Goal: Task Accomplishment & Management: Manage account settings

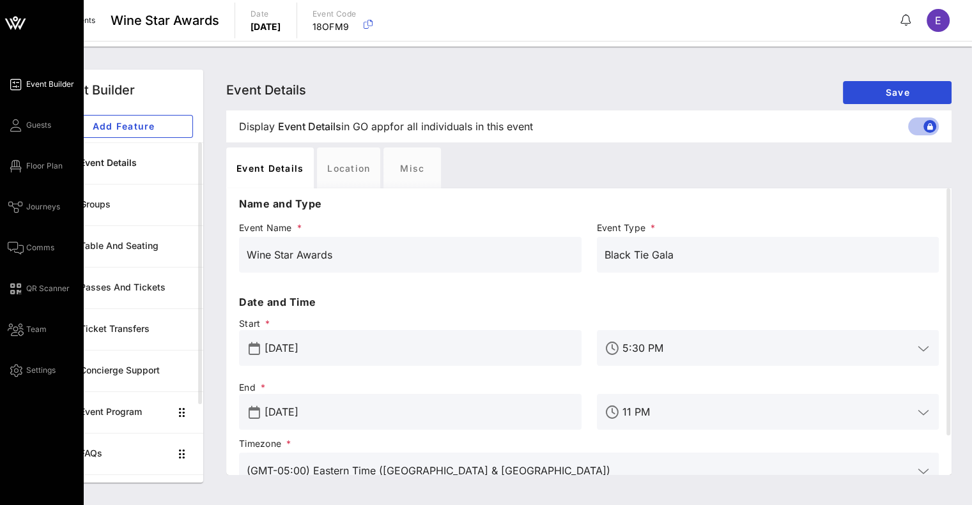
click at [17, 21] on icon at bounding box center [15, 23] width 31 height 31
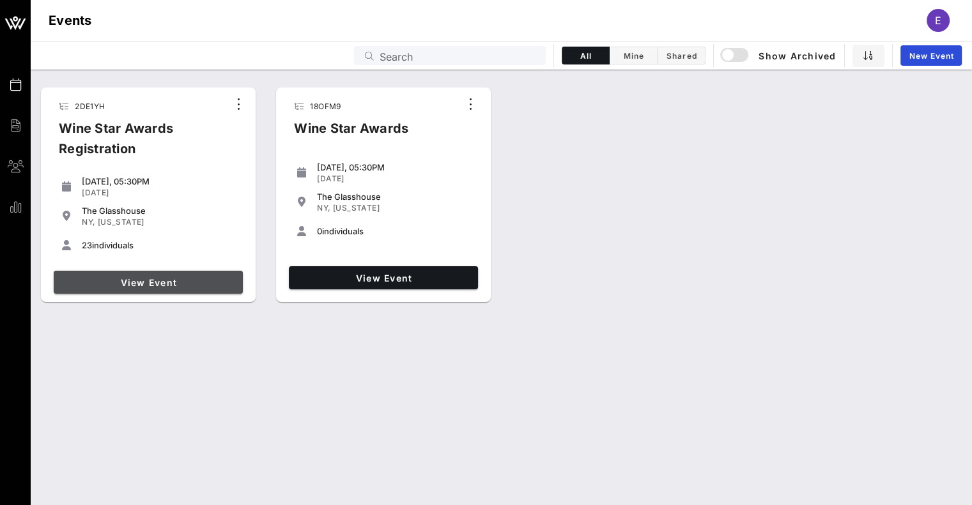
click at [199, 288] on link "View Event" at bounding box center [148, 282] width 189 height 23
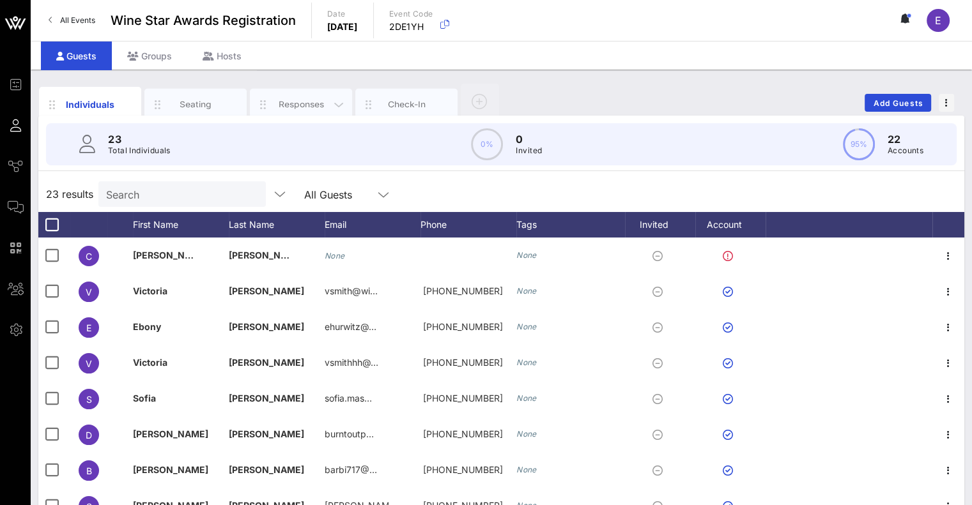
click at [280, 108] on div "Responses" at bounding box center [301, 104] width 57 height 12
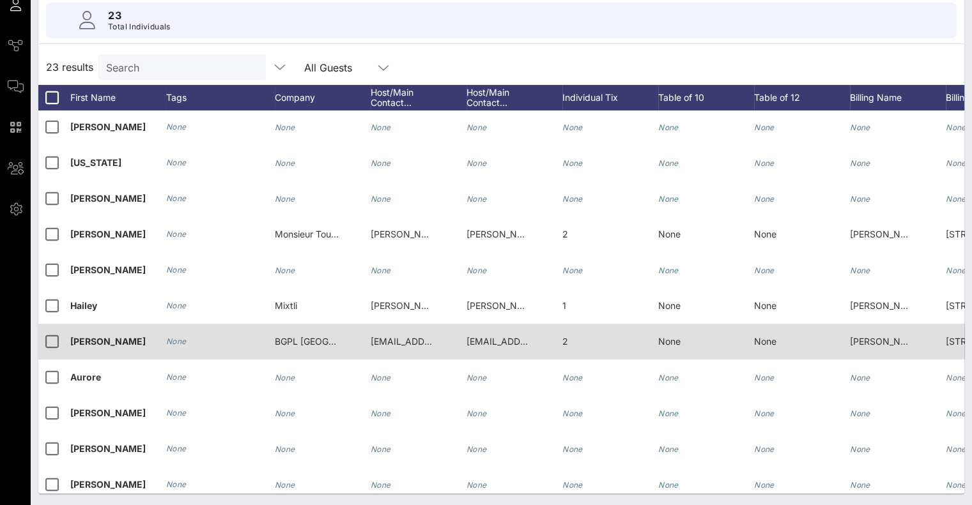
scroll to position [430, 0]
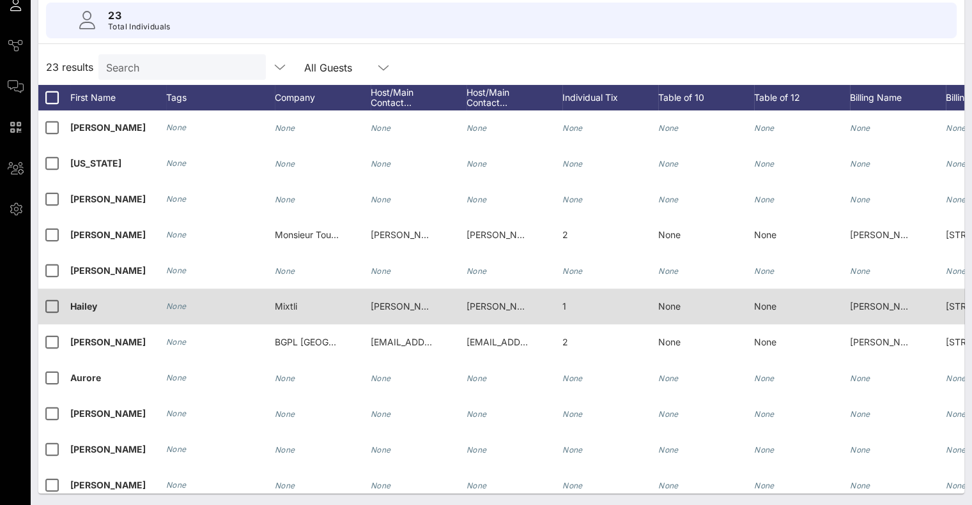
click at [291, 305] on span "Mixtli" at bounding box center [286, 306] width 22 height 11
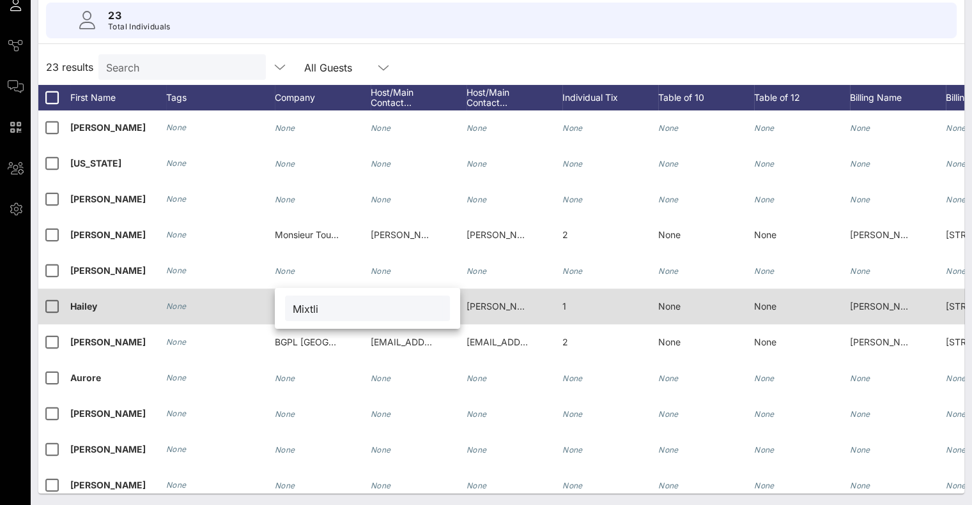
click at [291, 305] on div "Mixtli" at bounding box center [367, 308] width 185 height 41
drag, startPoint x: 325, startPoint y: 308, endPoint x: 263, endPoint y: 306, distance: 62.0
click at [263, 306] on div "Event Builder Guests Journeys Comms QR Scanner Team Settings Wine Star Awards R…" at bounding box center [486, 192] width 972 height 627
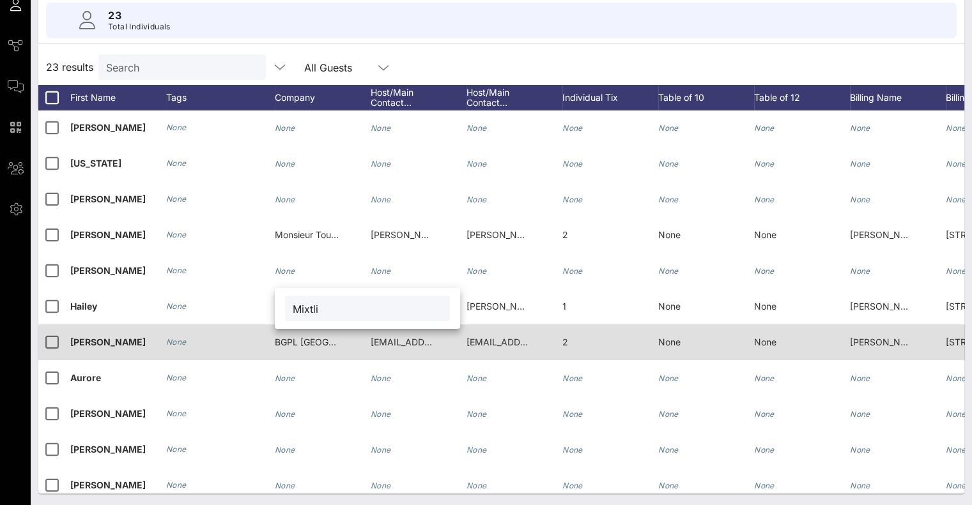
click at [288, 346] on span "BGPL USA" at bounding box center [333, 342] width 117 height 11
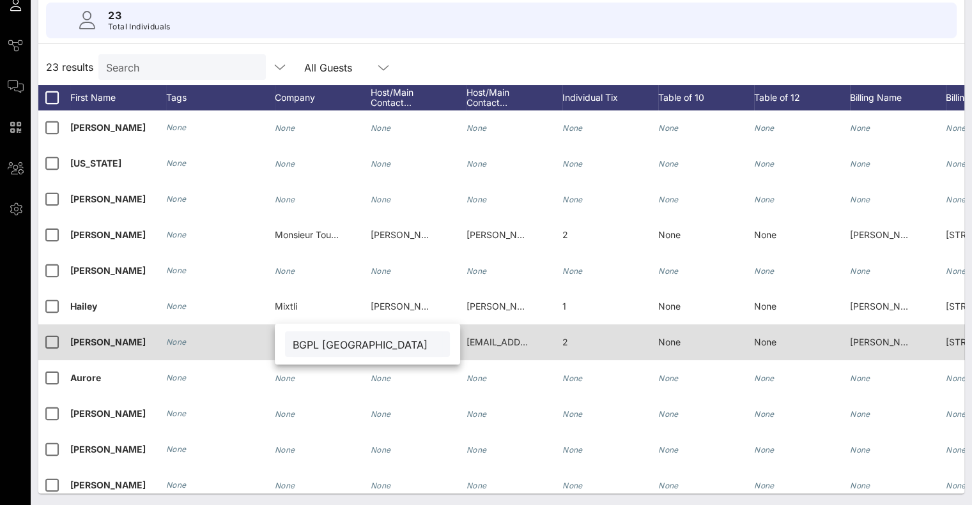
click at [288, 346] on div "BGPL USA" at bounding box center [367, 344] width 185 height 41
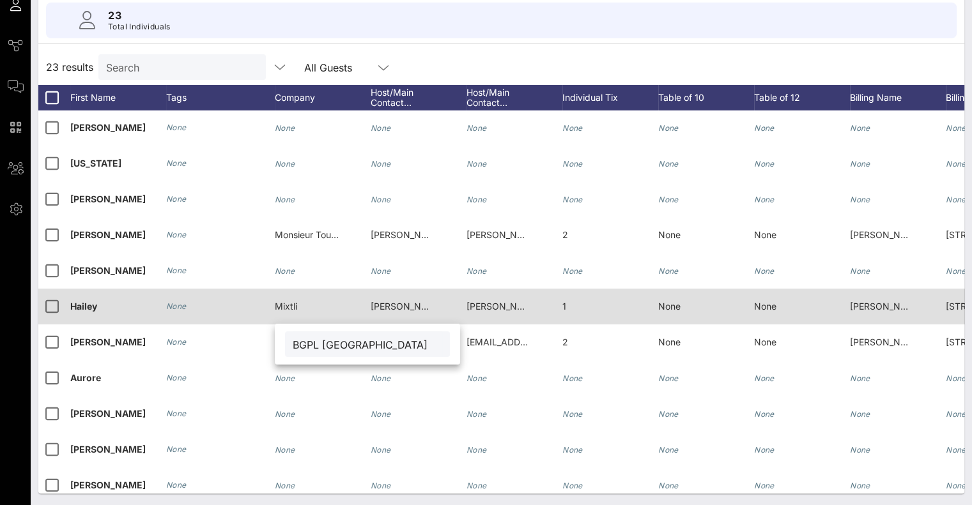
click at [403, 305] on span "Hailey Pruitt" at bounding box center [407, 306] width 73 height 11
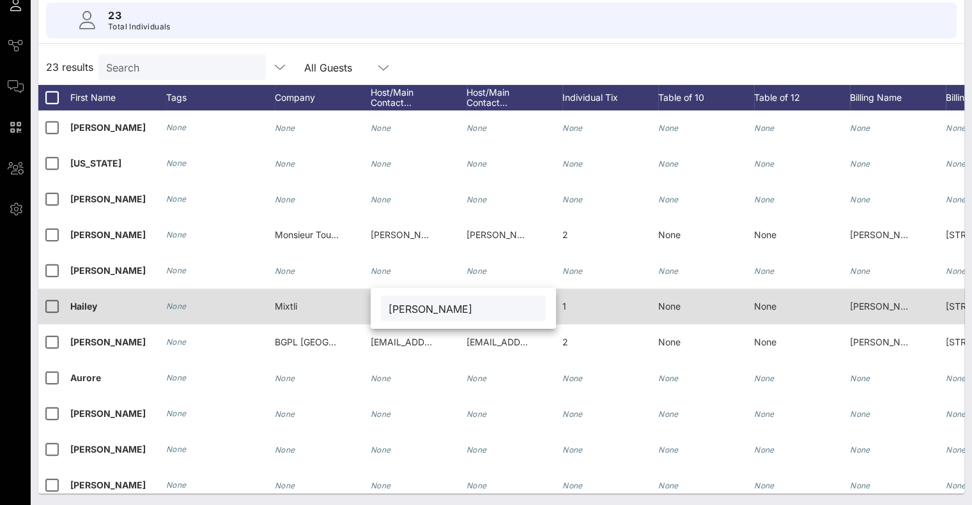
click at [403, 305] on input "Hailey Pruitt" at bounding box center [463, 308] width 150 height 17
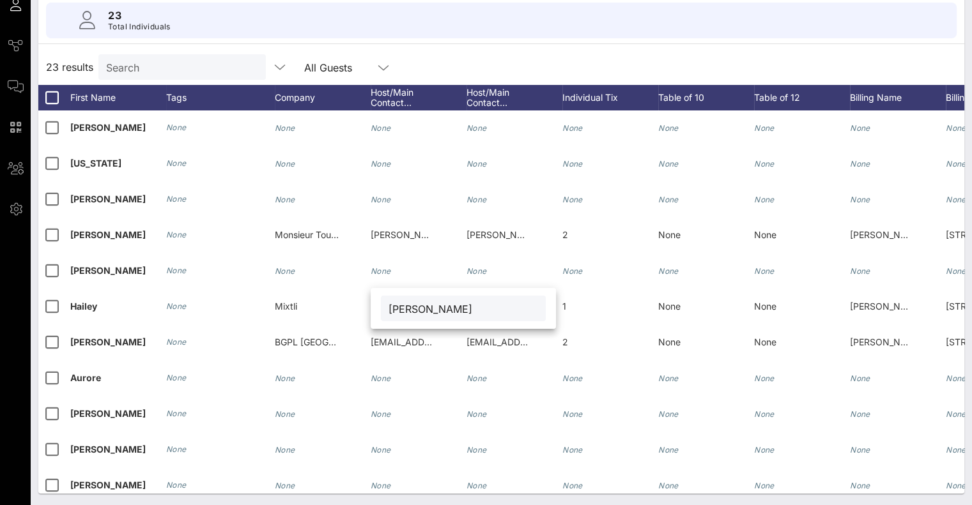
drag, startPoint x: 463, startPoint y: 310, endPoint x: 381, endPoint y: 304, distance: 82.6
click at [381, 304] on div "Hailey Pruitt" at bounding box center [463, 309] width 165 height 26
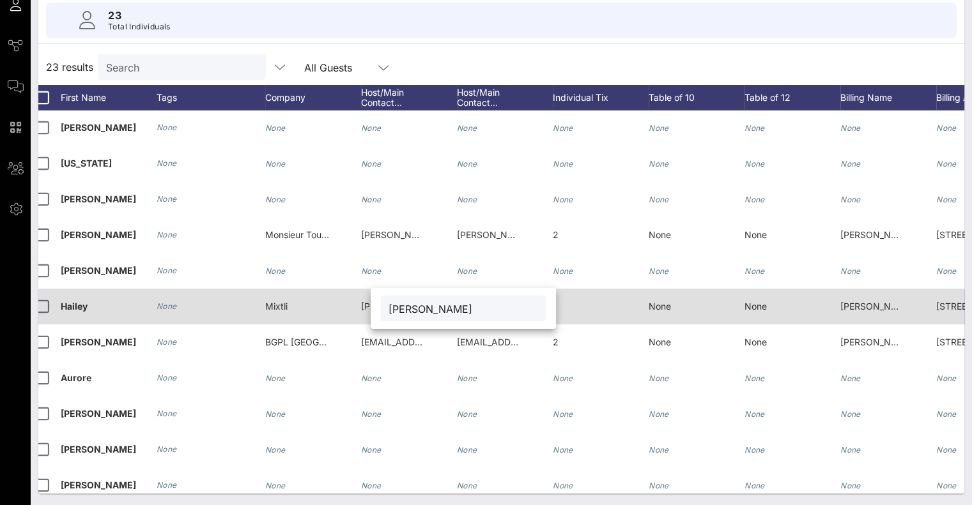
scroll to position [0, 0]
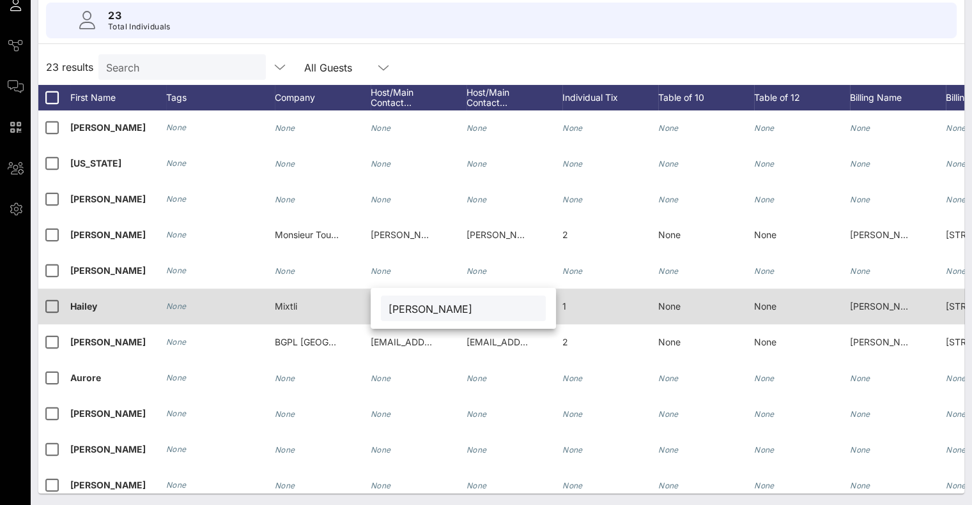
click at [583, 307] on div "1" at bounding box center [610, 314] width 96 height 50
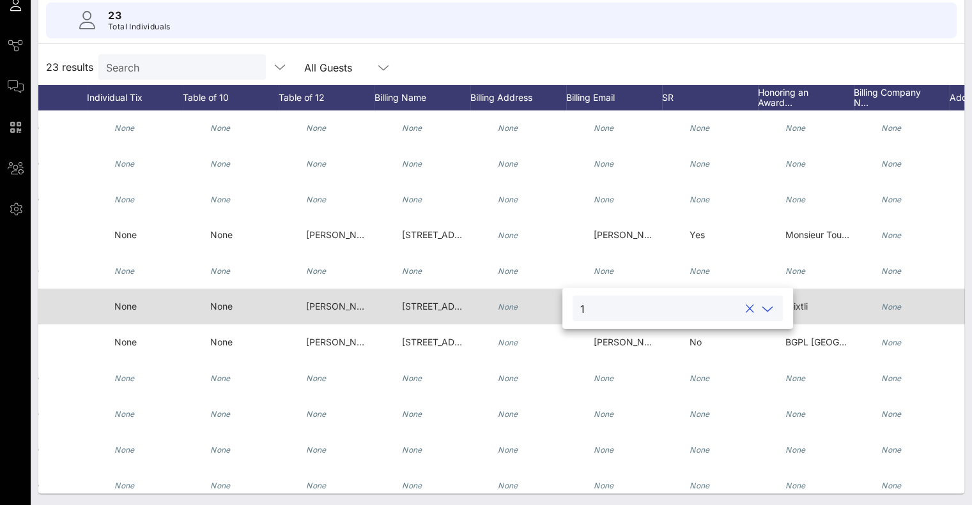
scroll to position [0, 544]
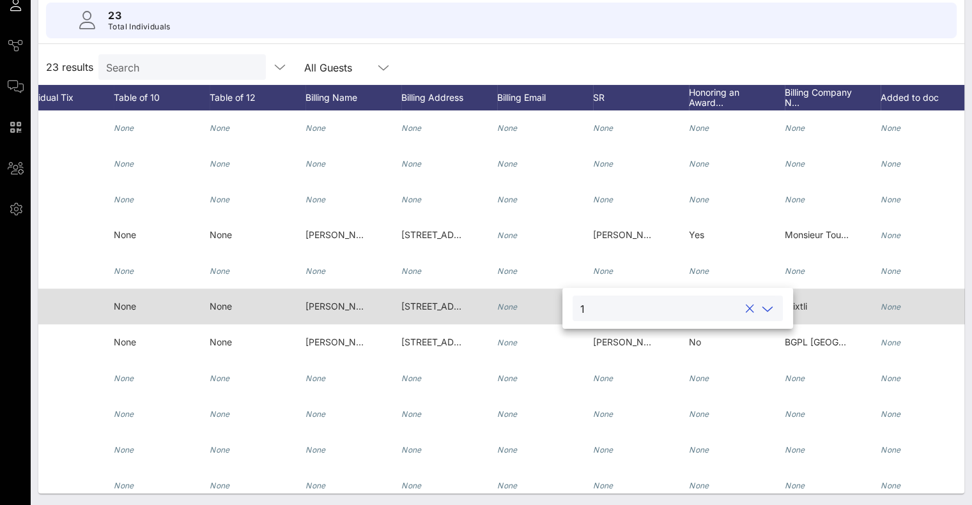
click at [424, 307] on span "812 S Alamo St, San Antonio, TX 78210" at bounding box center [443, 306] width 84 height 11
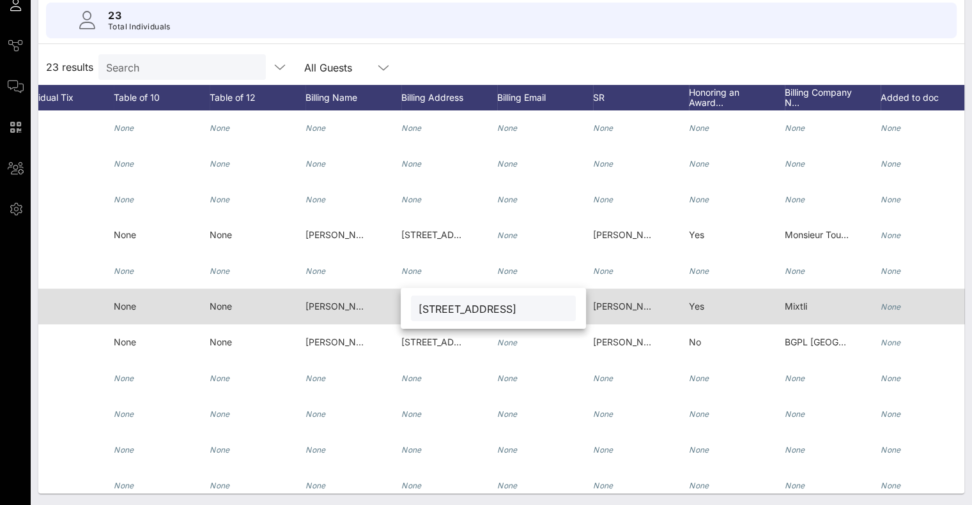
click at [319, 310] on span "Hailey Pruitt" at bounding box center [341, 306] width 73 height 11
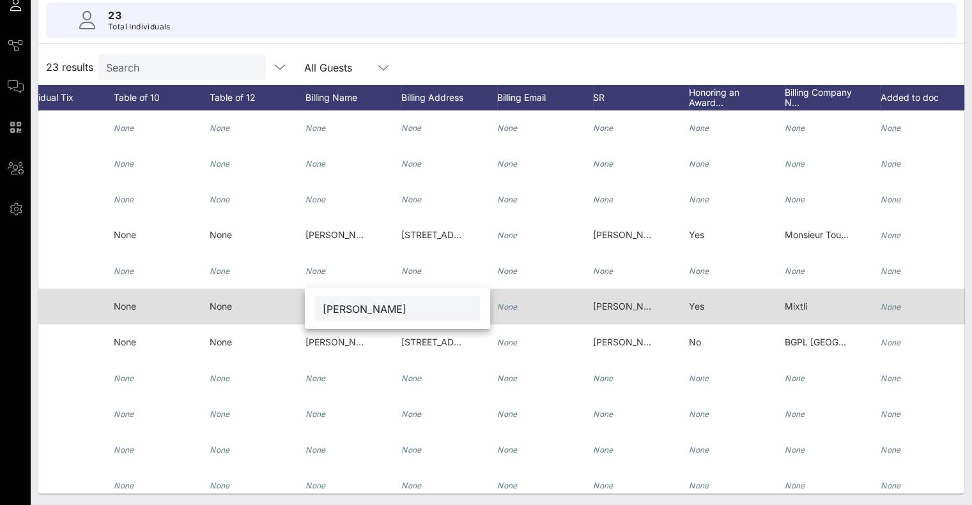
click at [319, 310] on div "Hailey Pruitt" at bounding box center [397, 308] width 185 height 41
drag, startPoint x: 403, startPoint y: 301, endPoint x: 272, endPoint y: 298, distance: 130.4
click at [272, 298] on div "Event Builder Guests Journeys Comms QR Scanner Team Settings Wine Star Awards R…" at bounding box center [486, 192] width 972 height 627
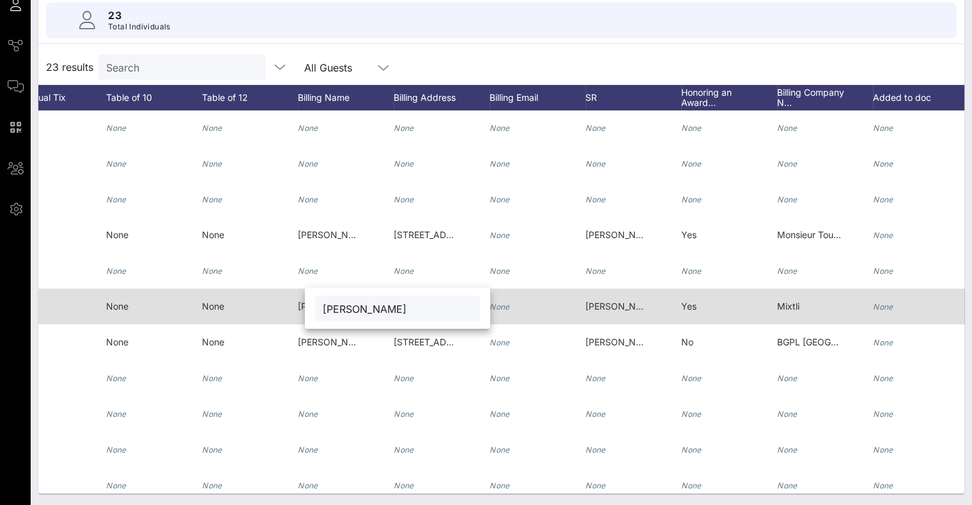
click at [527, 297] on div "None" at bounding box center [537, 314] width 96 height 50
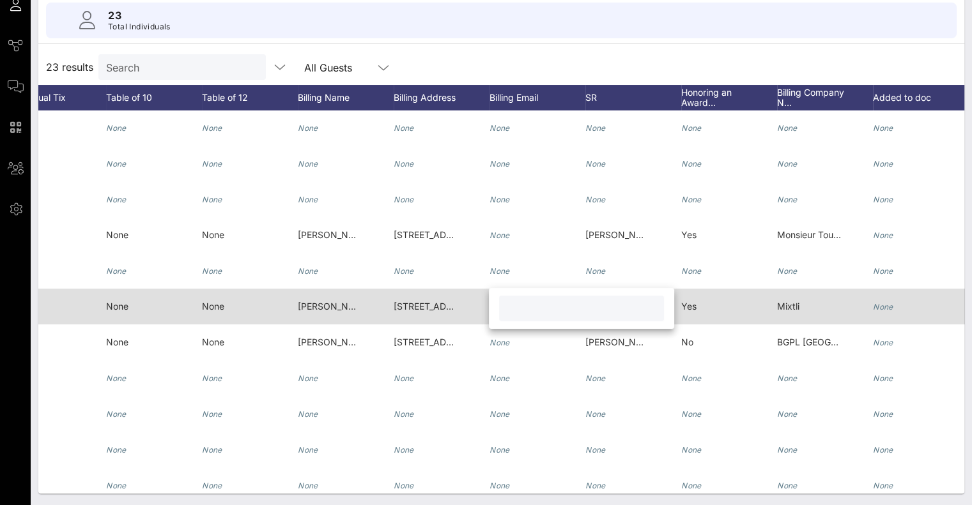
click at [420, 305] on span "812 S Alamo St, San Antonio, TX 78210" at bounding box center [436, 306] width 84 height 11
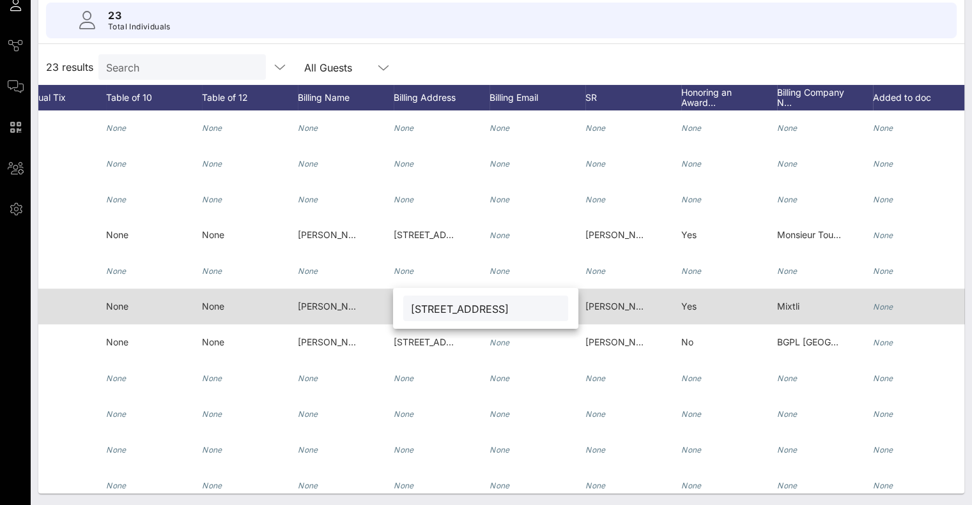
click at [420, 305] on input "812 S Alamo St, San Antonio, TX 78210" at bounding box center [486, 308] width 150 height 17
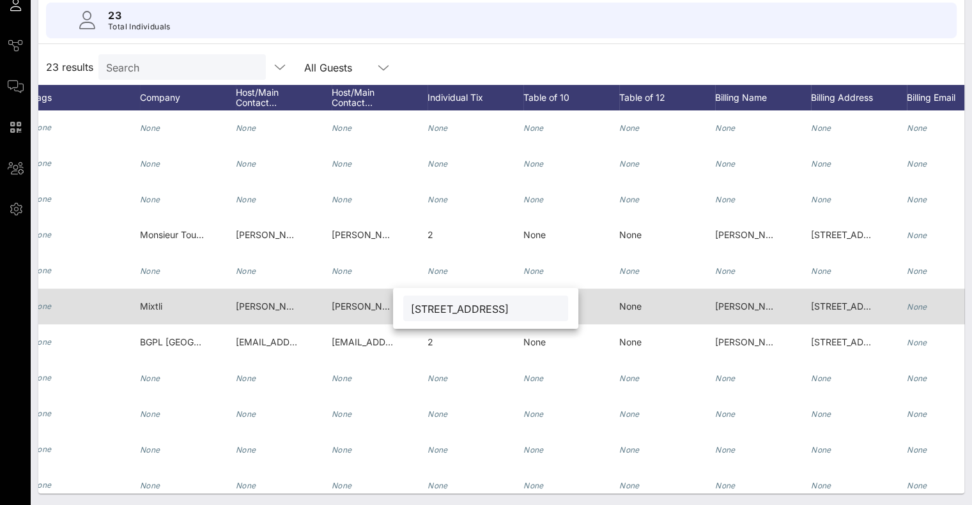
click at [353, 306] on span "Hailey Pruitt hpruitt@restaurantmixtli.com" at bounding box center [447, 306] width 230 height 11
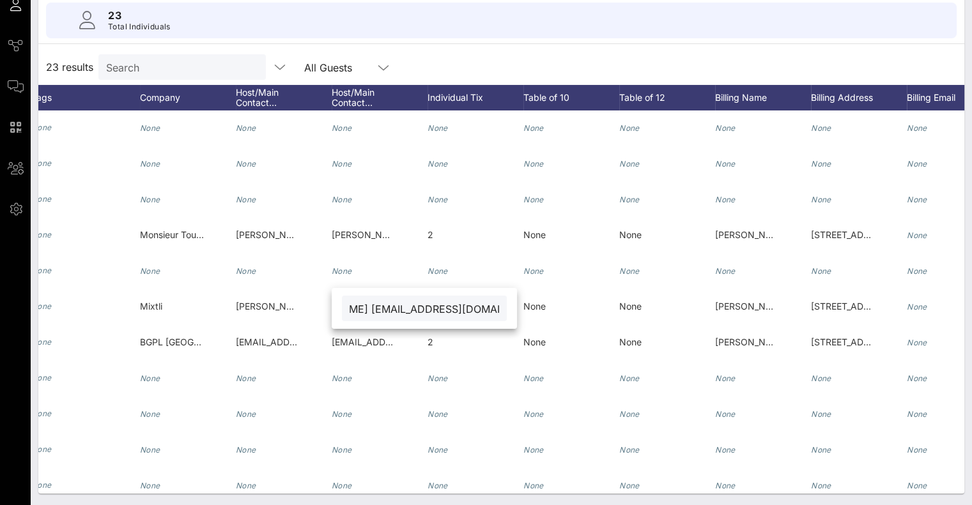
click at [392, 311] on input "Hailey Pruitt hpruitt@restaurantmixtli.com" at bounding box center [424, 308] width 150 height 17
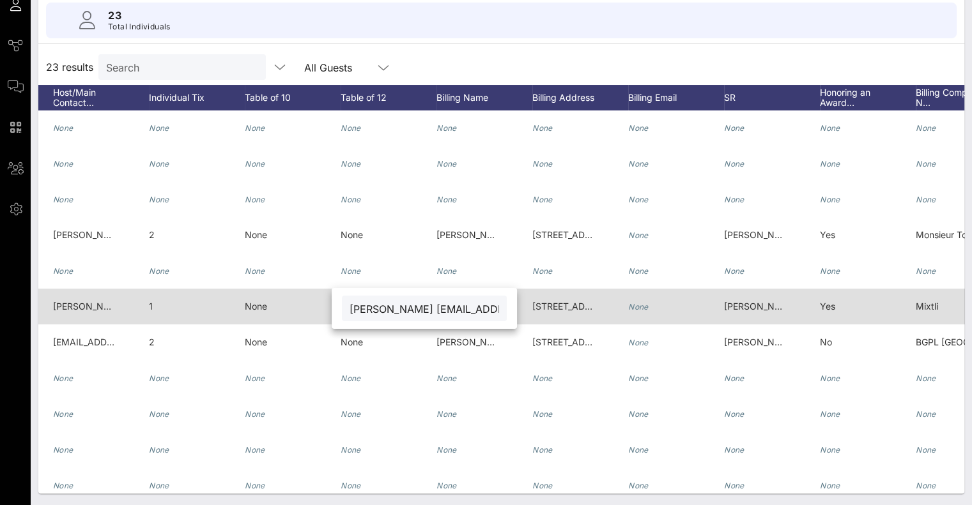
scroll to position [0, 0]
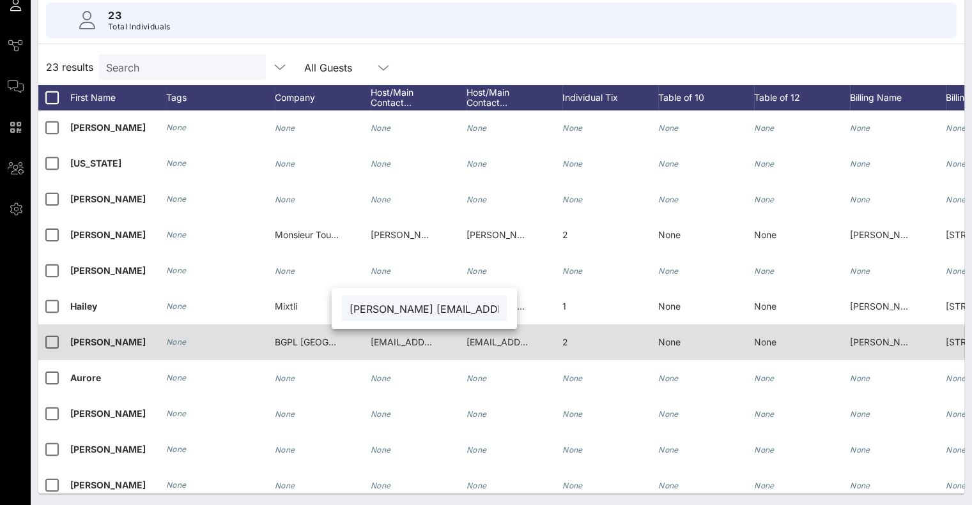
click at [306, 339] on span "BGPL USA" at bounding box center [333, 342] width 117 height 11
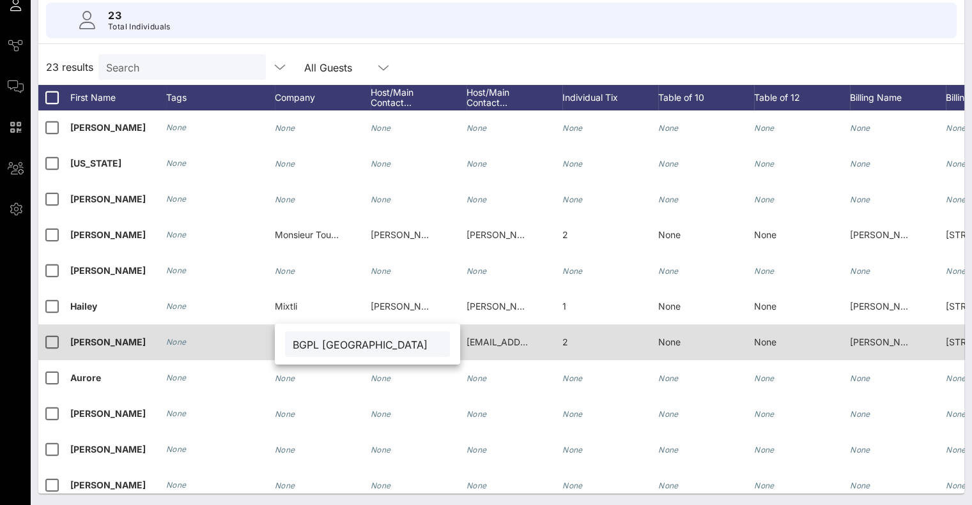
drag, startPoint x: 347, startPoint y: 351, endPoint x: 257, endPoint y: 337, distance: 91.2
click at [257, 337] on div "Event Builder Guests Journeys Comms QR Scanner Team Settings Wine Star Awards R…" at bounding box center [486, 192] width 972 height 627
click at [489, 345] on span "cvarela@bgpl-usa.com" at bounding box center [543, 342] width 154 height 11
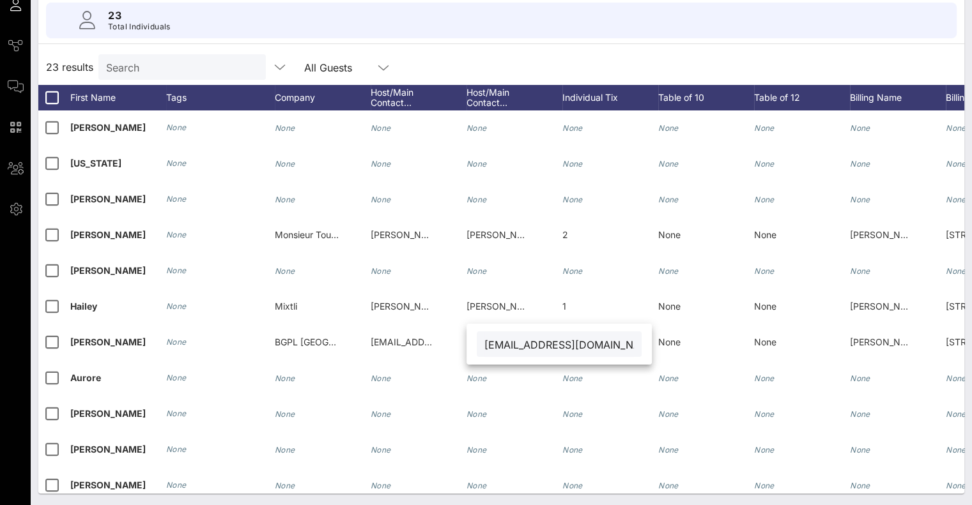
drag, startPoint x: 602, startPoint y: 346, endPoint x: 476, endPoint y: 342, distance: 126.6
click at [476, 342] on div "cvarela@bgpl-usa.com" at bounding box center [558, 344] width 185 height 41
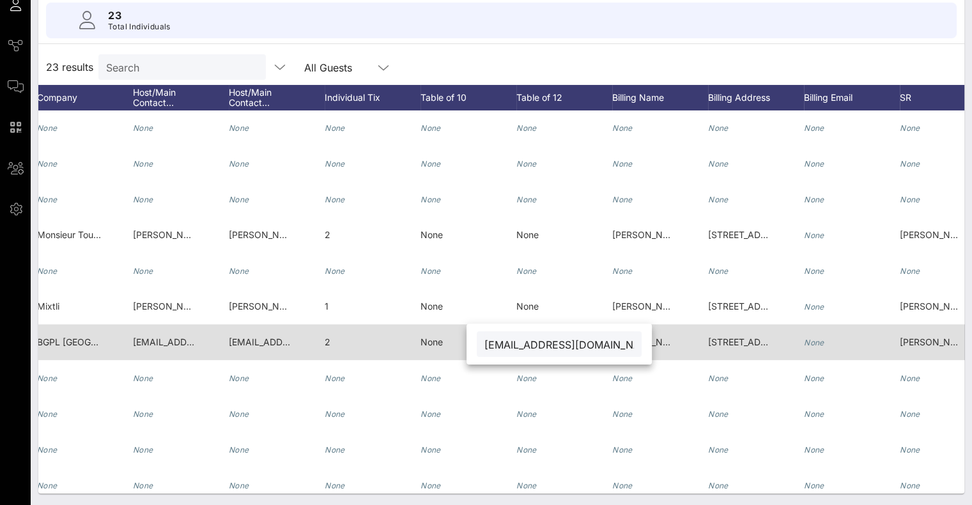
scroll to position [0, 263]
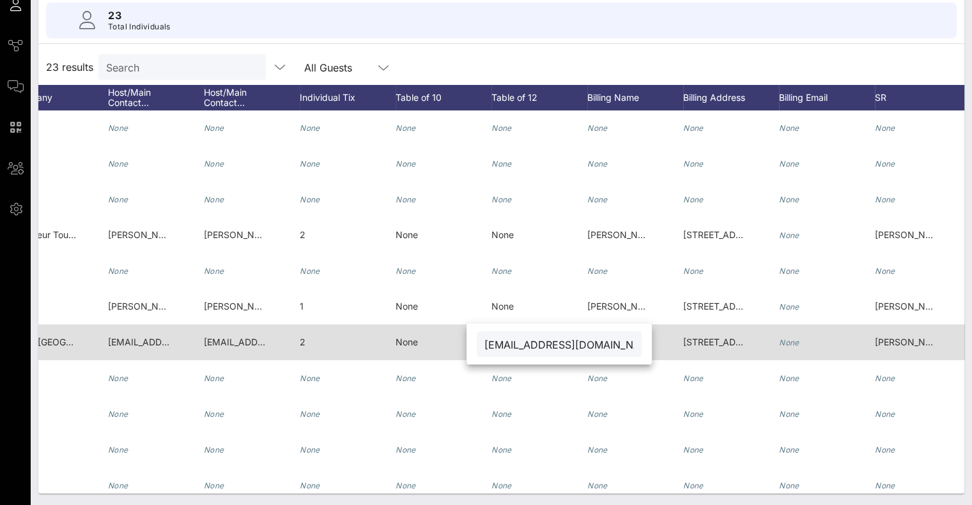
click at [726, 344] on span "12550 Biscayne Blvd" at bounding box center [725, 342] width 84 height 11
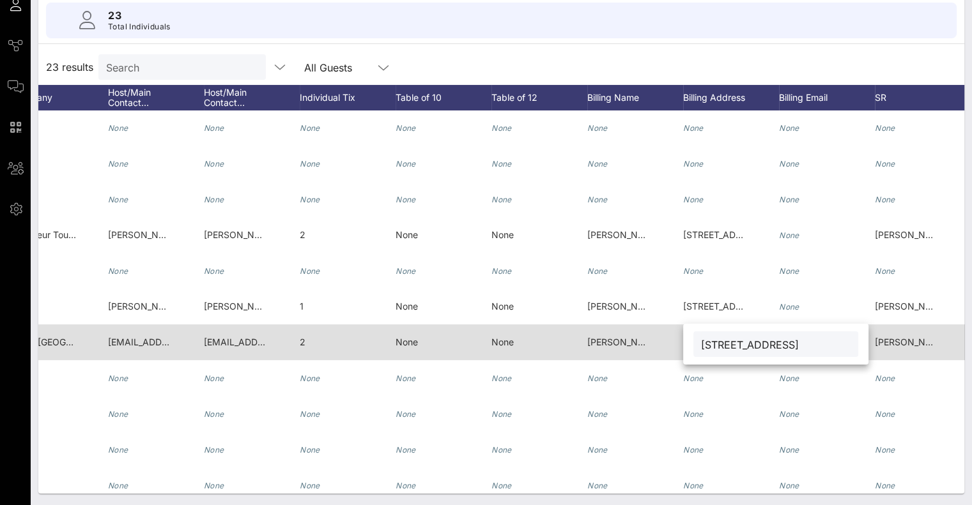
click at [726, 344] on input "12550 Biscayne Blvd" at bounding box center [776, 344] width 150 height 17
click at [882, 346] on span "Denise Valenza" at bounding box center [911, 342] width 73 height 11
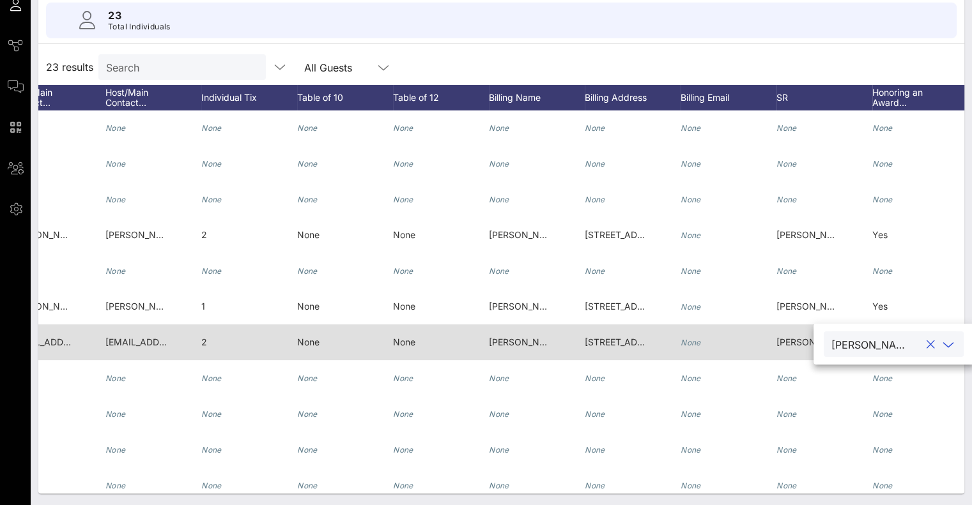
scroll to position [0, 350]
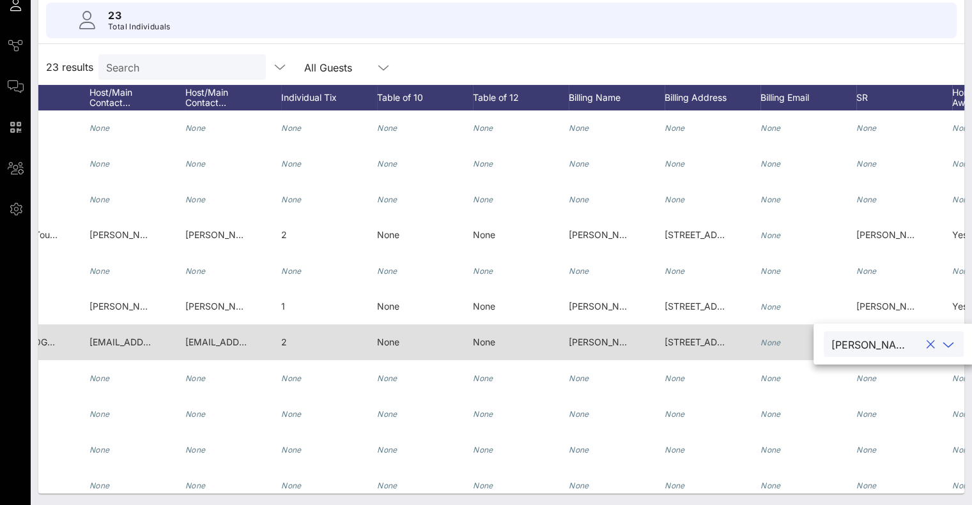
click at [575, 344] on span "Carlos Varela" at bounding box center [605, 342] width 73 height 11
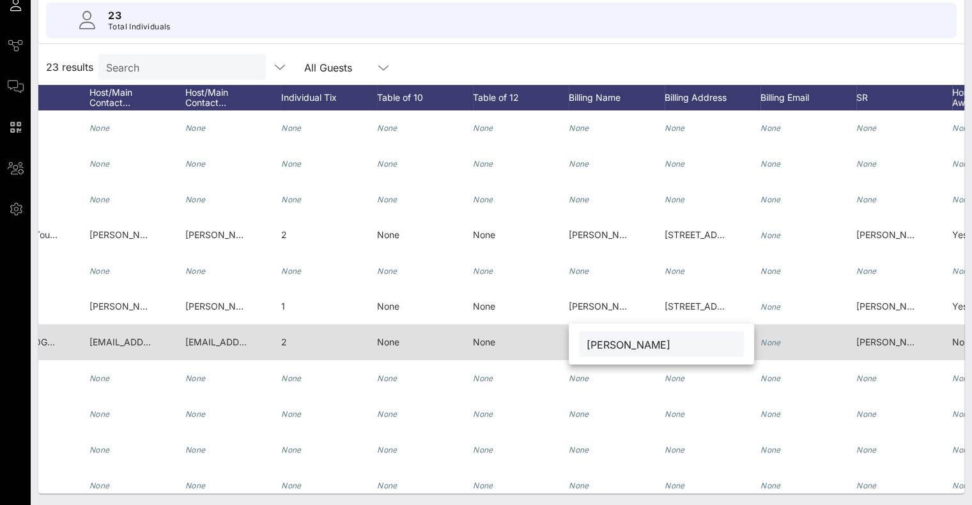
click at [575, 344] on div "Event Builder Guests Journeys Comms QR Scanner Team Settings Wine Star Awards R…" at bounding box center [486, 192] width 972 height 627
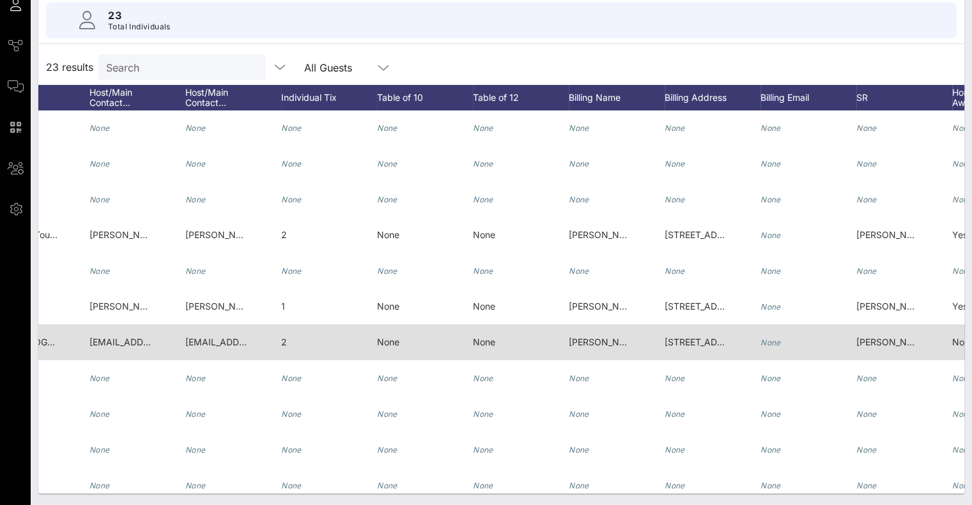
click at [575, 344] on span "Carlos Varela" at bounding box center [605, 342] width 73 height 11
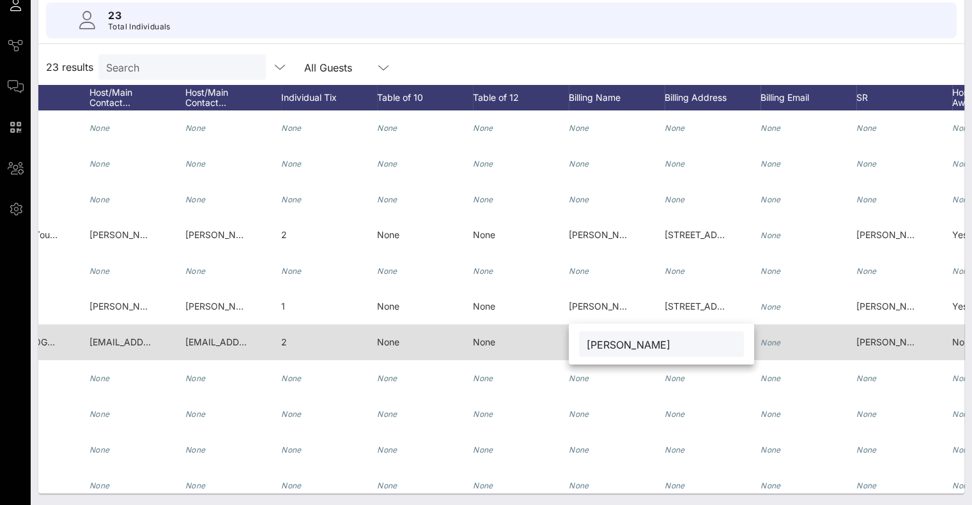
click at [575, 344] on div "Event Builder Guests Journeys Comms QR Scanner Team Settings Wine Star Awards R…" at bounding box center [486, 192] width 972 height 627
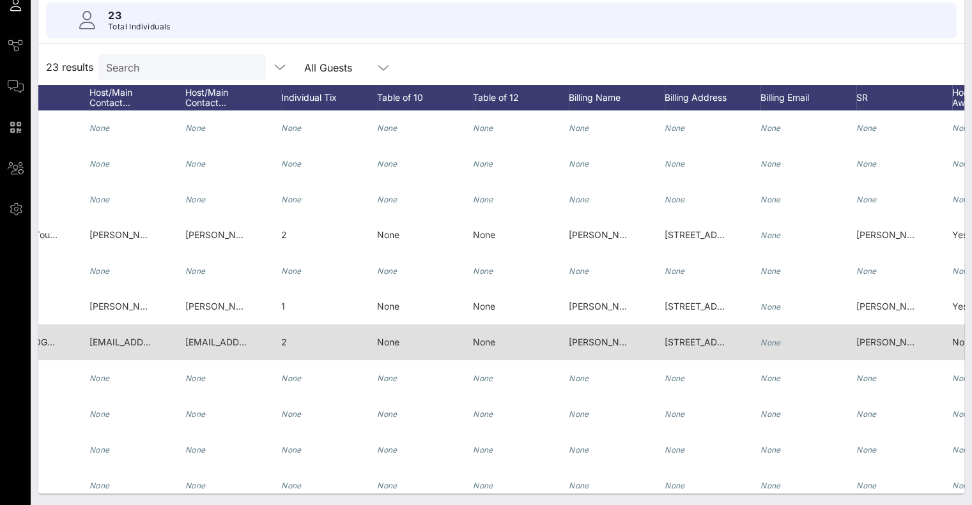
click at [575, 344] on span "Carlos Varela" at bounding box center [605, 342] width 73 height 11
